Goal: Task Accomplishment & Management: Use online tool/utility

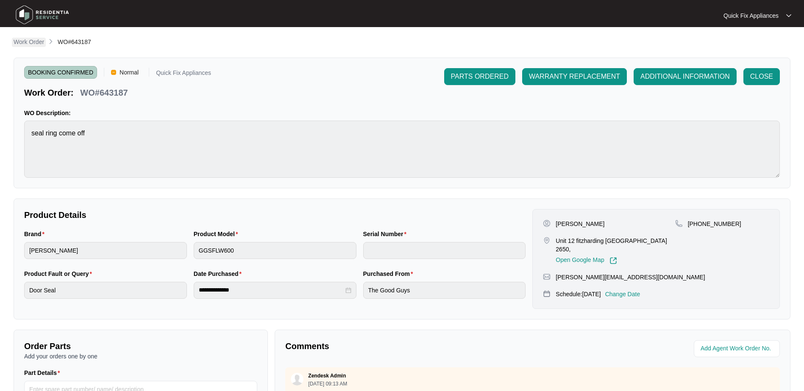
click at [31, 42] on p "Work Order" at bounding box center [29, 42] width 31 height 8
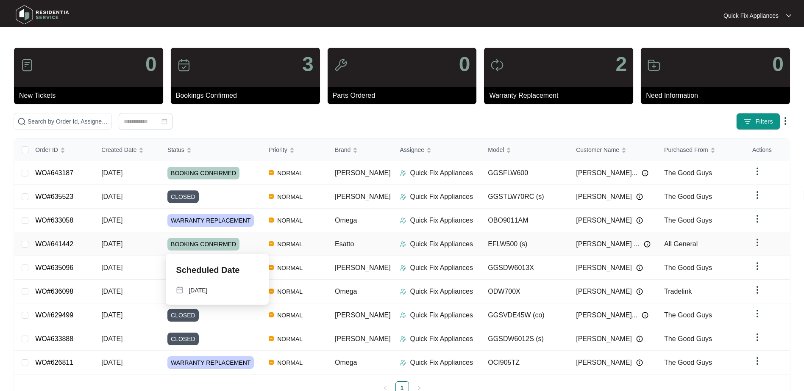
click at [259, 245] on div "BOOKING CONFIRMED" at bounding box center [214, 244] width 94 height 13
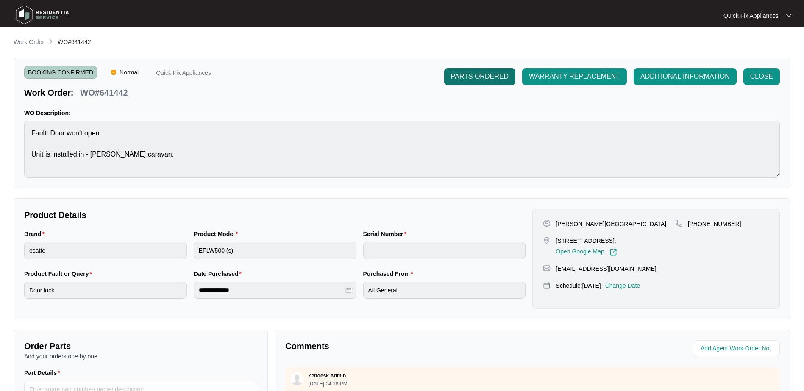
click at [462, 75] on span "PARTS ORDERED" at bounding box center [480, 77] width 58 height 10
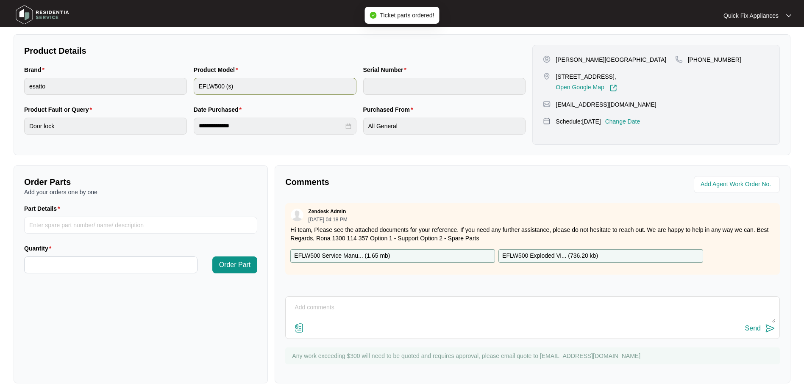
scroll to position [171, 0]
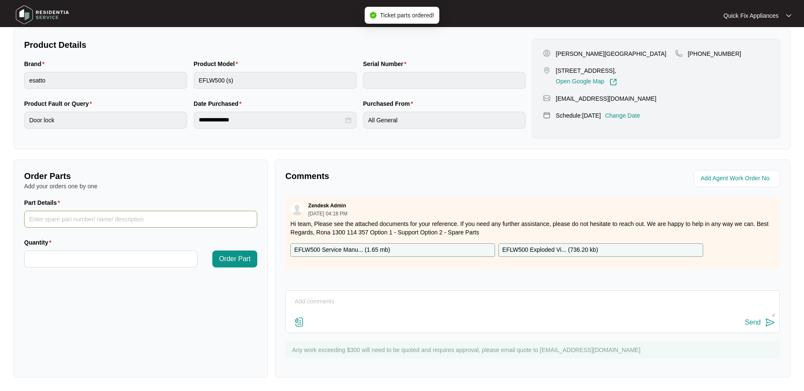
click at [84, 217] on input "Part Details" at bounding box center [140, 219] width 233 height 17
drag, startPoint x: 133, startPoint y: 219, endPoint x: 0, endPoint y: 234, distance: 133.5
click at [0, 234] on html "**********" at bounding box center [402, 111] width 804 height 562
type input "Door Lock"
click at [84, 258] on input "Quantity" at bounding box center [111, 259] width 172 height 16
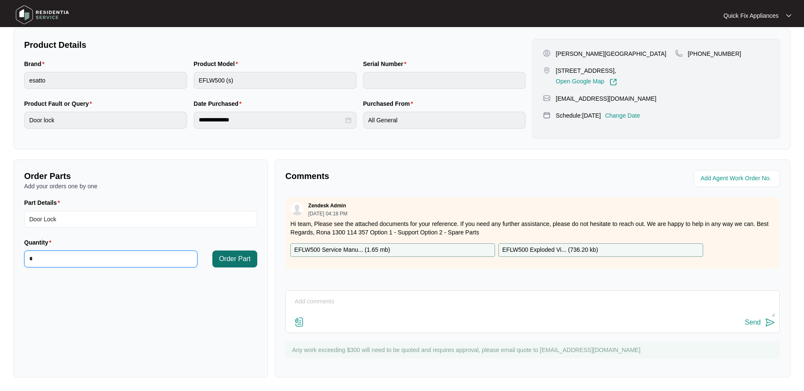
type input "*"
click at [231, 263] on span "Order Part" at bounding box center [235, 259] width 32 height 10
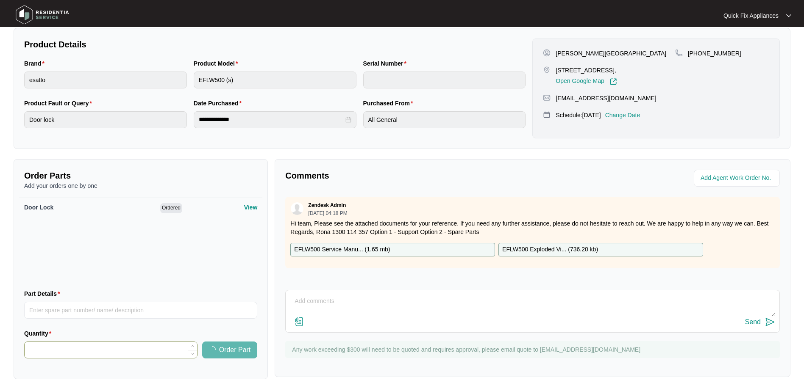
click at [89, 351] on input "Quantity" at bounding box center [111, 350] width 172 height 16
type input "*"
click at [87, 316] on input "Part Details" at bounding box center [140, 310] width 233 height 17
type input "Main Control Board"
click at [245, 353] on span "Order Part" at bounding box center [235, 350] width 32 height 10
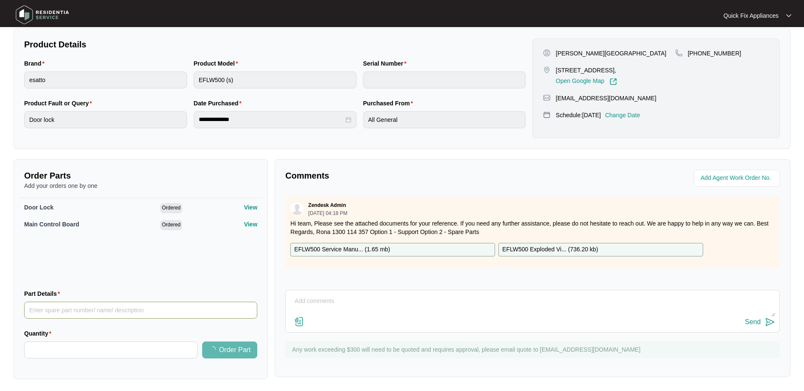
click at [74, 307] on input "Part Details" at bounding box center [140, 310] width 233 height 17
type input "Drain Hose"
click at [65, 358] on input "Quantity" at bounding box center [111, 350] width 172 height 16
type input "*"
click at [236, 350] on span "Order Part" at bounding box center [235, 350] width 32 height 10
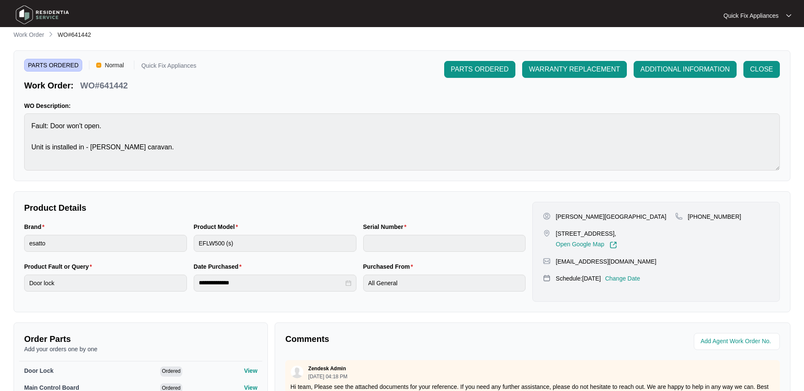
scroll to position [0, 0]
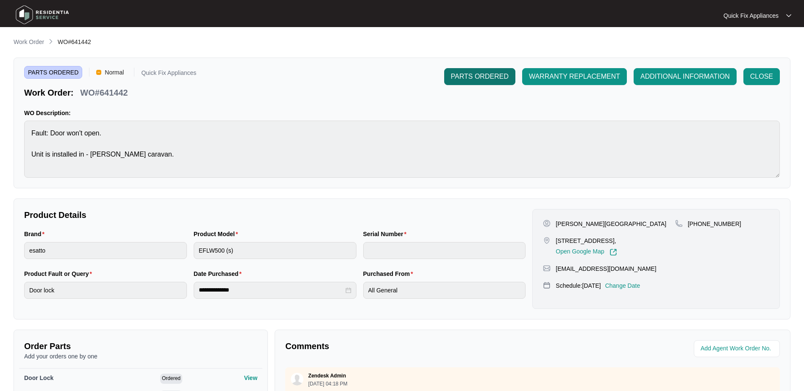
click at [490, 78] on span "PARTS ORDERED" at bounding box center [480, 77] width 58 height 10
